Goal: Task Accomplishment & Management: Use online tool/utility

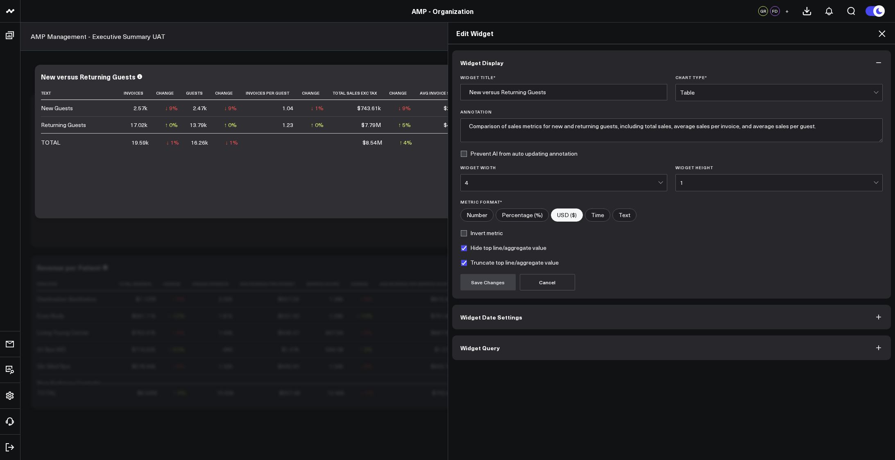
click at [881, 34] on icon at bounding box center [882, 33] width 7 height 7
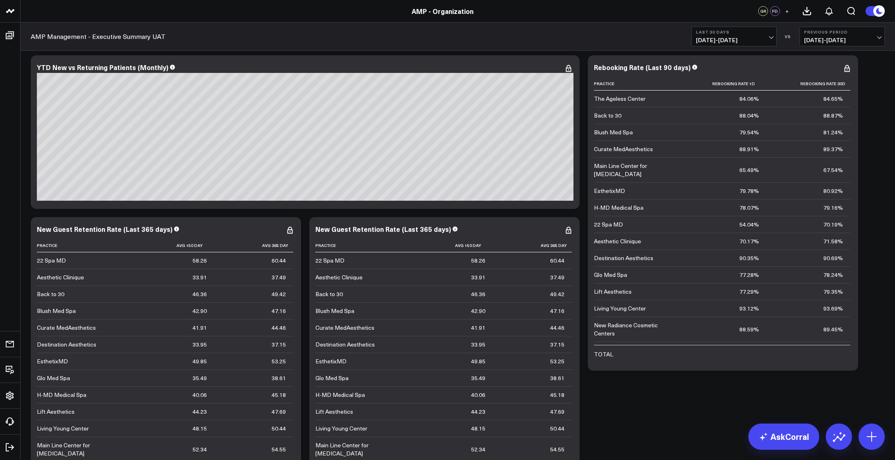
scroll to position [2873, 0]
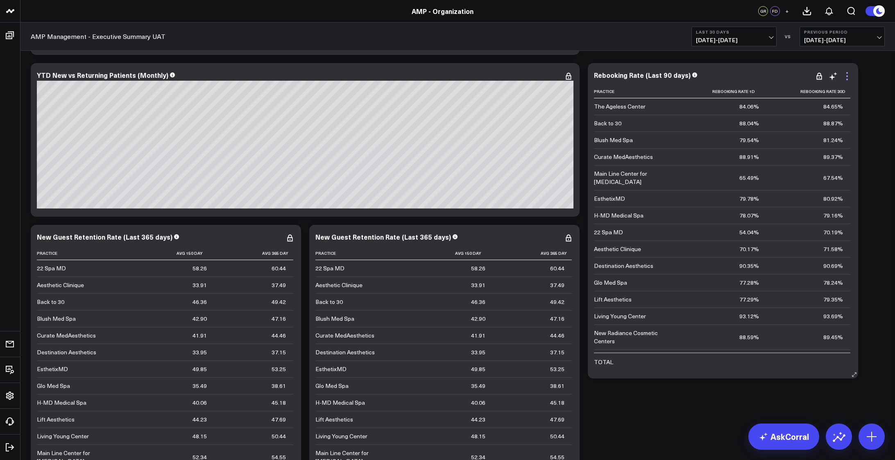
click at [848, 78] on icon at bounding box center [847, 76] width 10 height 10
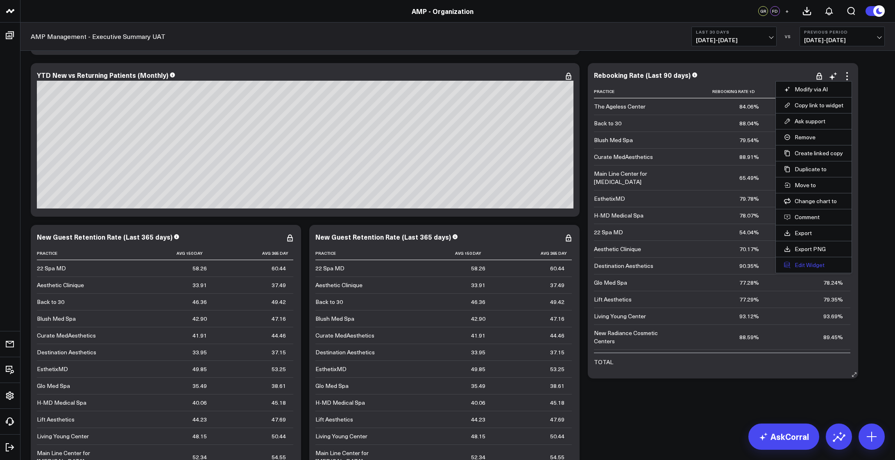
click at [802, 264] on button "Edit Widget" at bounding box center [813, 264] width 59 height 7
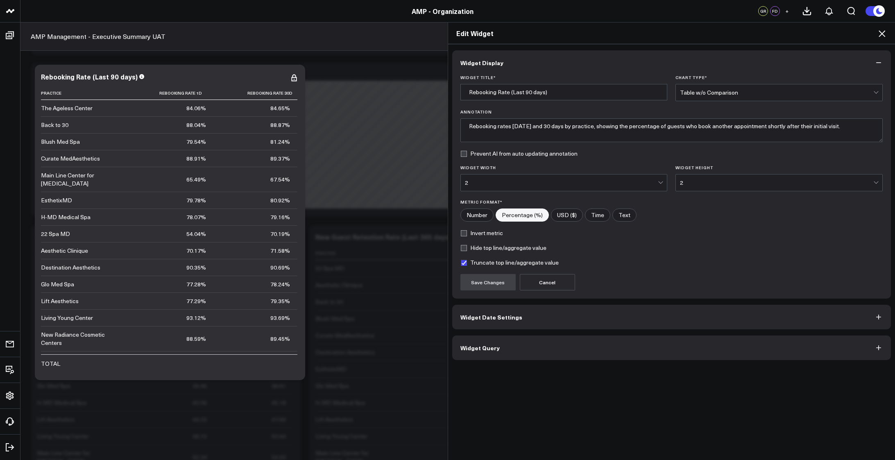
click at [615, 346] on button "Widget Query" at bounding box center [671, 347] width 439 height 25
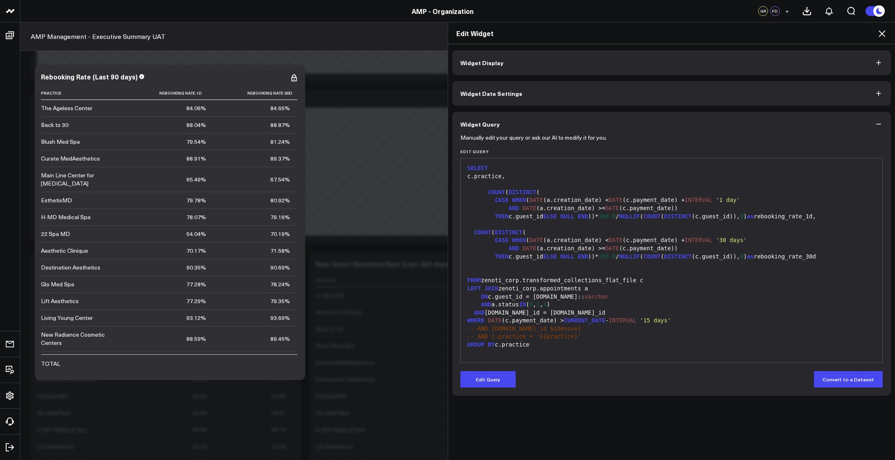
scroll to position [2860, 0]
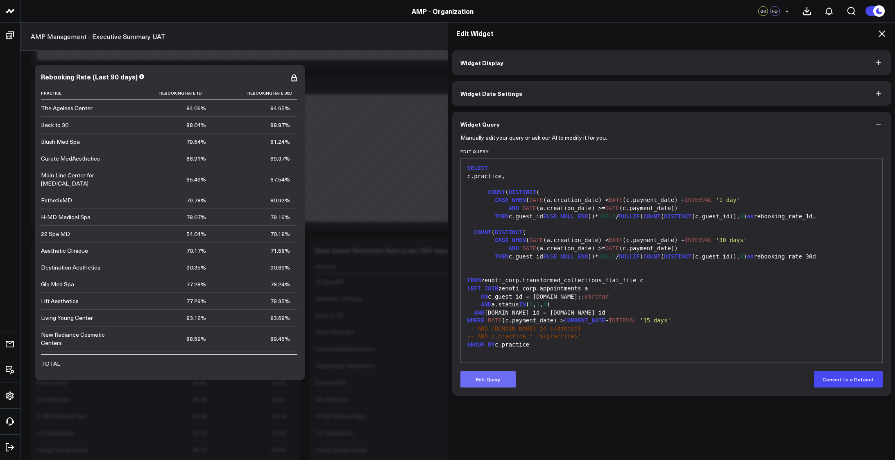
click at [478, 373] on button "Edit Query" at bounding box center [487, 379] width 55 height 16
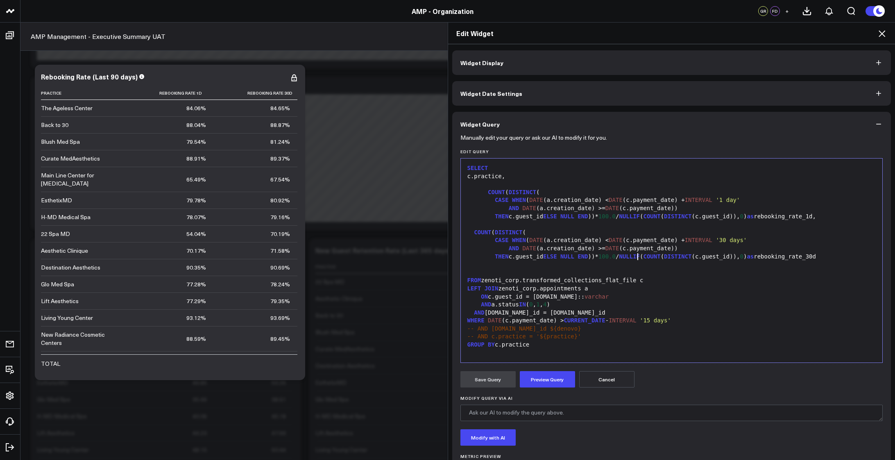
drag, startPoint x: 634, startPoint y: 255, endPoint x: 641, endPoint y: 278, distance: 24.1
click at [643, 255] on span "COUNT" at bounding box center [651, 256] width 17 height 7
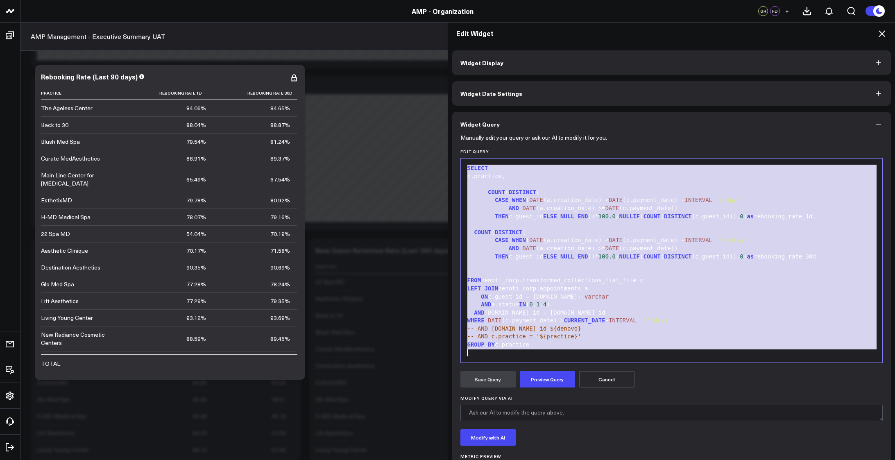
copy div "SELECT c.practice, COUNT ( DISTINCT ( CASE WHEN ( DATE (a.creation_date) < DATE…"
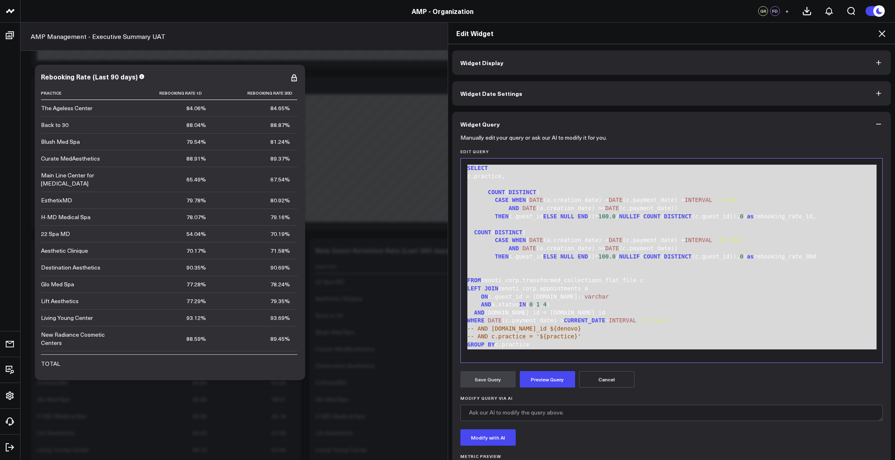
click at [591, 317] on span "CURRENT_DATE" at bounding box center [584, 320] width 41 height 7
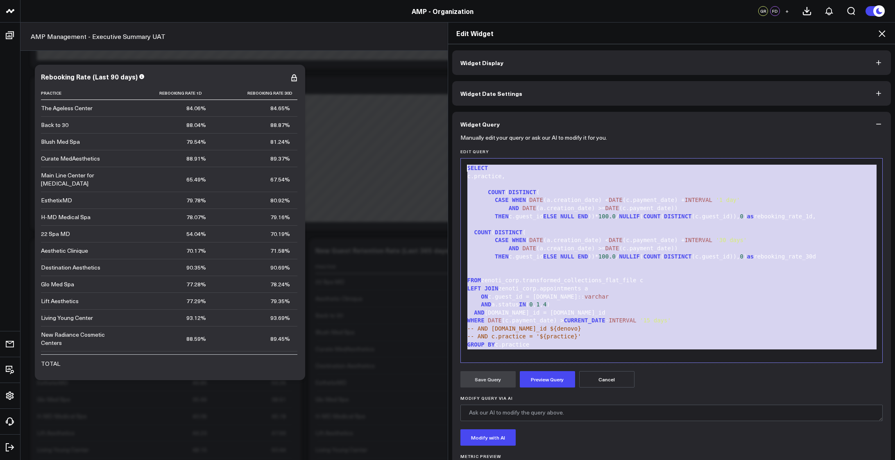
drag, startPoint x: 579, startPoint y: 356, endPoint x: 411, endPoint y: 139, distance: 274.5
click at [411, 139] on div "Edit Widget Widget Display Widget Date Settings Widget Query Manually edit your…" at bounding box center [447, 241] width 895 height 438
copy div "SELECT c.practice, COUNT ( DISTINCT ( CASE WHEN ( DATE (a.creation_date) < DATE…"
